Goal: Task Accomplishment & Management: Manage account settings

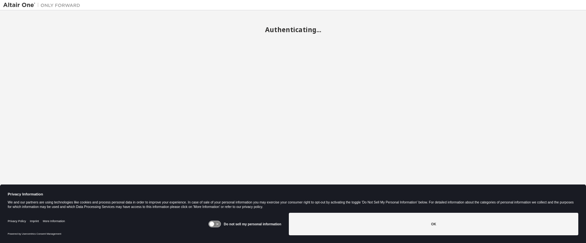
click at [213, 224] on icon at bounding box center [212, 224] width 5 height 5
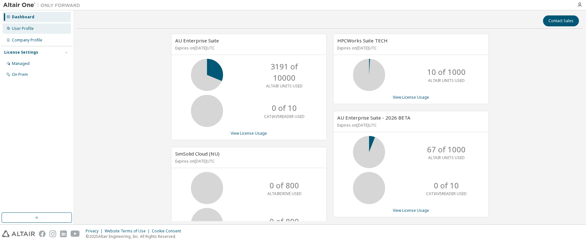
click at [26, 30] on div "User Profile" at bounding box center [23, 28] width 22 height 5
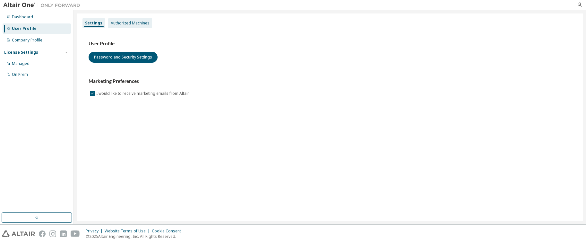
click at [130, 22] on div "Authorized Machines" at bounding box center [130, 23] width 39 height 5
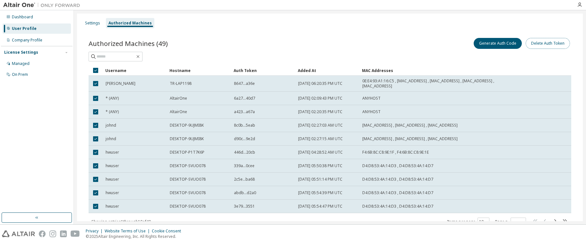
click at [547, 45] on button "Delete Auth Token" at bounding box center [548, 43] width 44 height 11
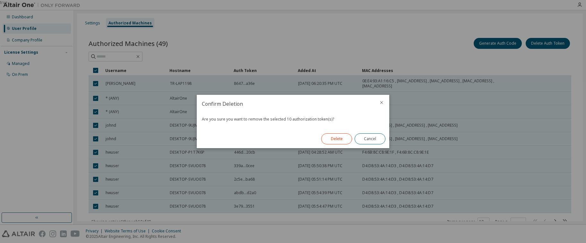
click at [327, 137] on button "Delete" at bounding box center [336, 138] width 31 height 11
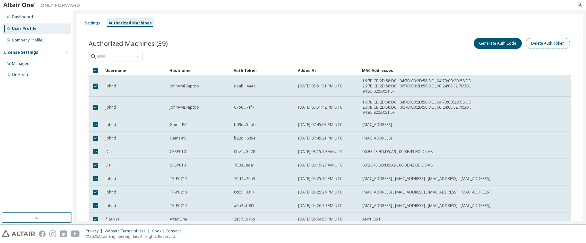
click at [559, 44] on button "Delete Auth Token" at bounding box center [548, 43] width 44 height 11
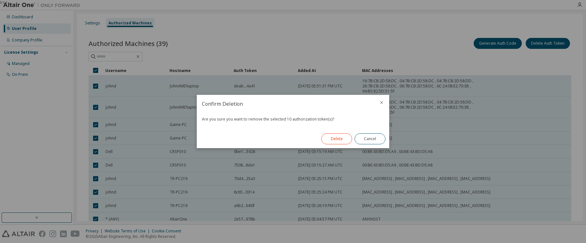
click at [330, 140] on button "Delete" at bounding box center [336, 138] width 31 height 11
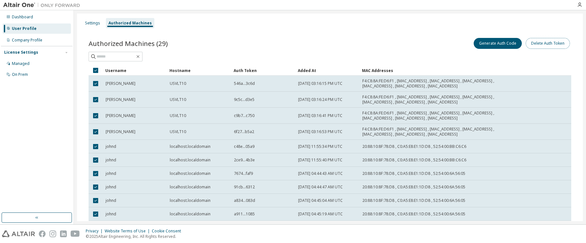
click at [540, 41] on button "Delete Auth Token" at bounding box center [548, 43] width 44 height 11
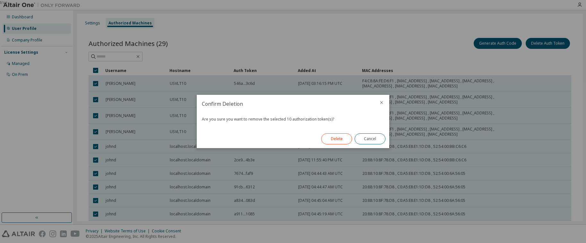
click at [327, 141] on button "Delete" at bounding box center [336, 138] width 31 height 11
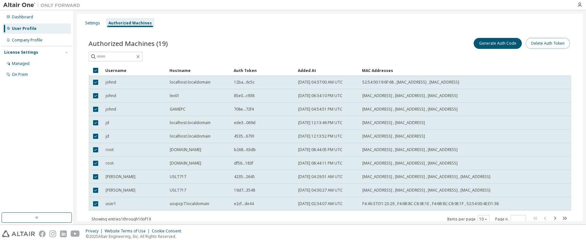
click at [555, 43] on button "Delete Auth Token" at bounding box center [548, 43] width 44 height 11
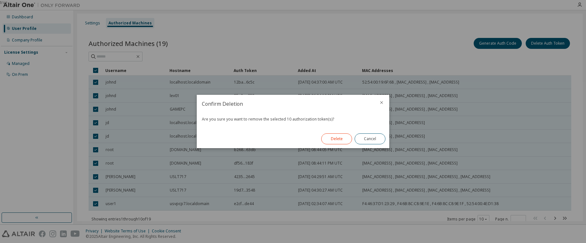
click at [340, 141] on button "Delete" at bounding box center [336, 138] width 31 height 11
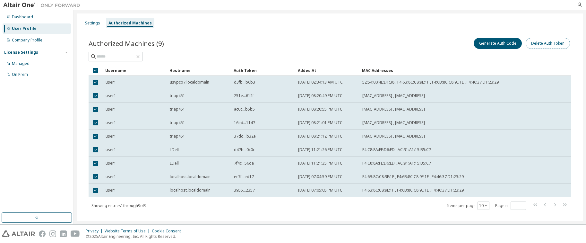
click at [546, 43] on button "Delete Auth Token" at bounding box center [548, 43] width 44 height 11
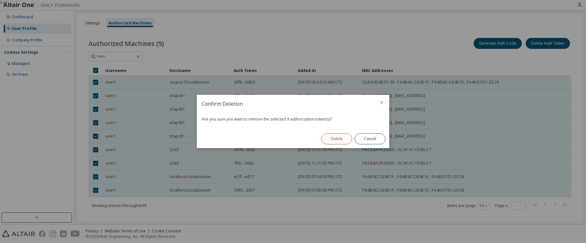
click at [339, 136] on button "Delete" at bounding box center [336, 138] width 31 height 11
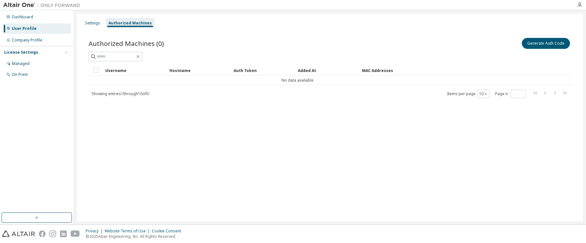
click at [191, 135] on div "Settings Authorized Machines Authorized Machines (0) Generate Auth Code Clear L…" at bounding box center [330, 116] width 506 height 207
click at [90, 25] on div "Settings" at bounding box center [92, 23] width 15 height 5
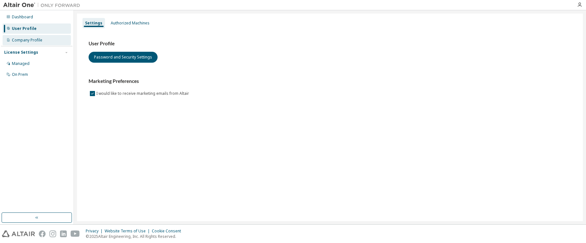
click at [35, 40] on div "Company Profile" at bounding box center [27, 40] width 30 height 5
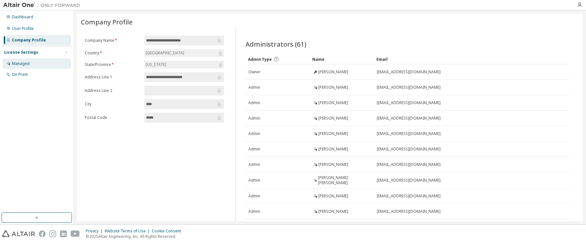
click at [23, 64] on div "Managed" at bounding box center [21, 63] width 18 height 5
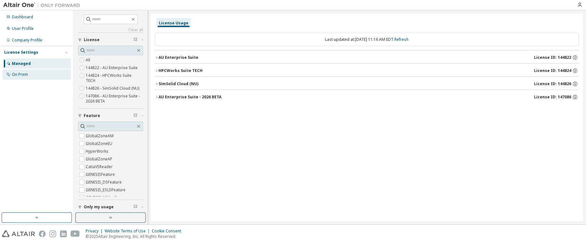
click at [17, 72] on div "On Prem" at bounding box center [20, 74] width 16 height 5
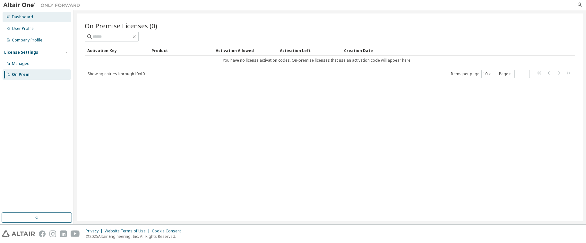
click at [21, 16] on div "Dashboard" at bounding box center [22, 16] width 21 height 5
